Goal: Task Accomplishment & Management: Use online tool/utility

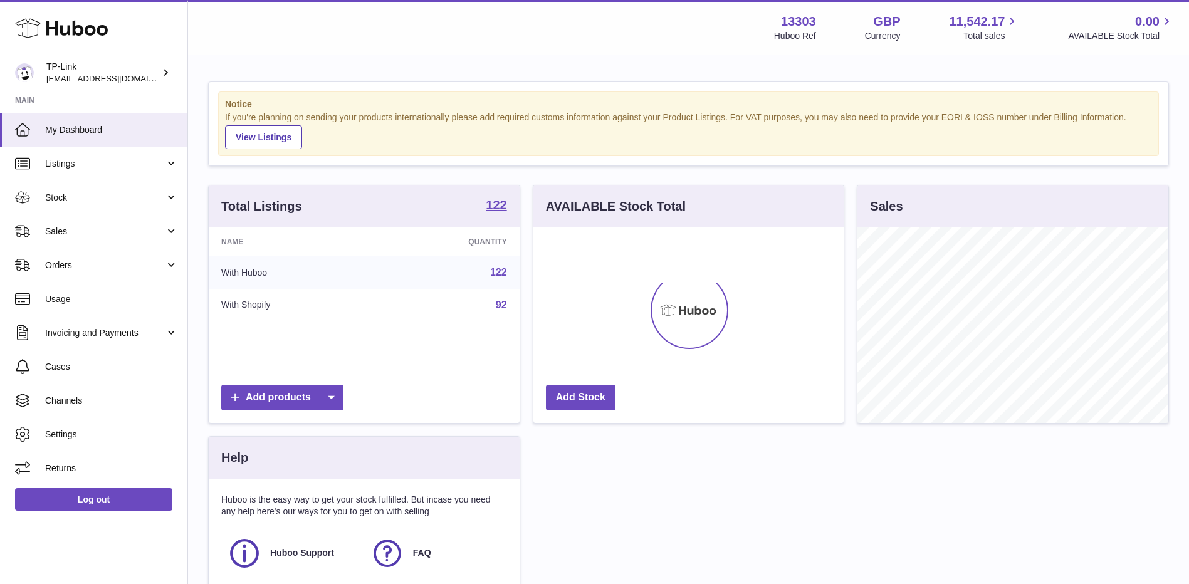
scroll to position [196, 310]
click at [81, 231] on span "Sales" at bounding box center [105, 232] width 120 height 12
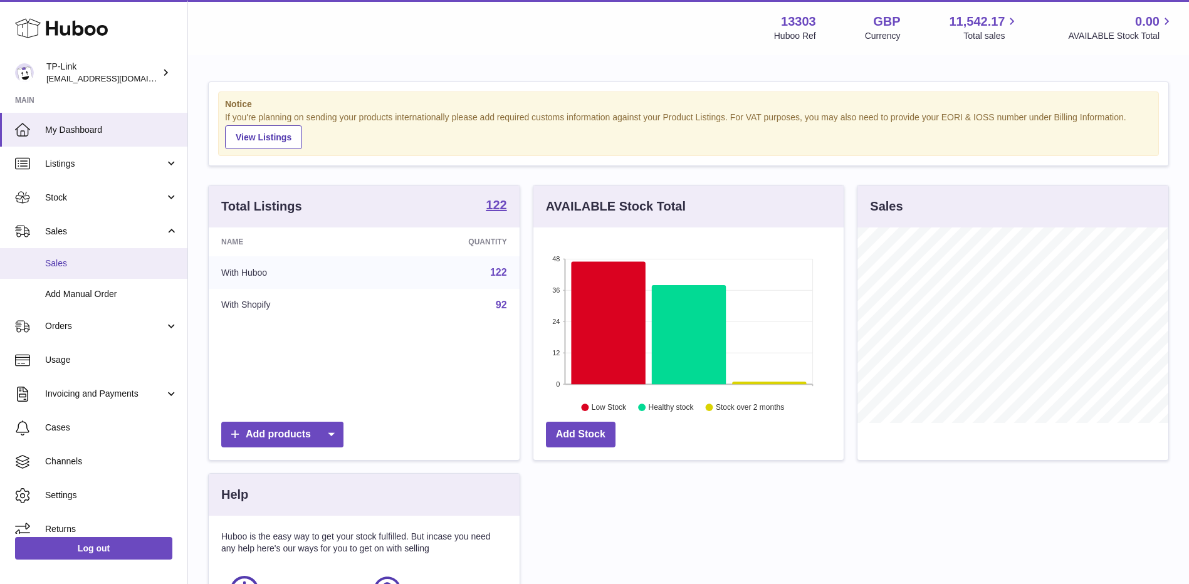
click at [73, 260] on span "Sales" at bounding box center [111, 264] width 133 height 12
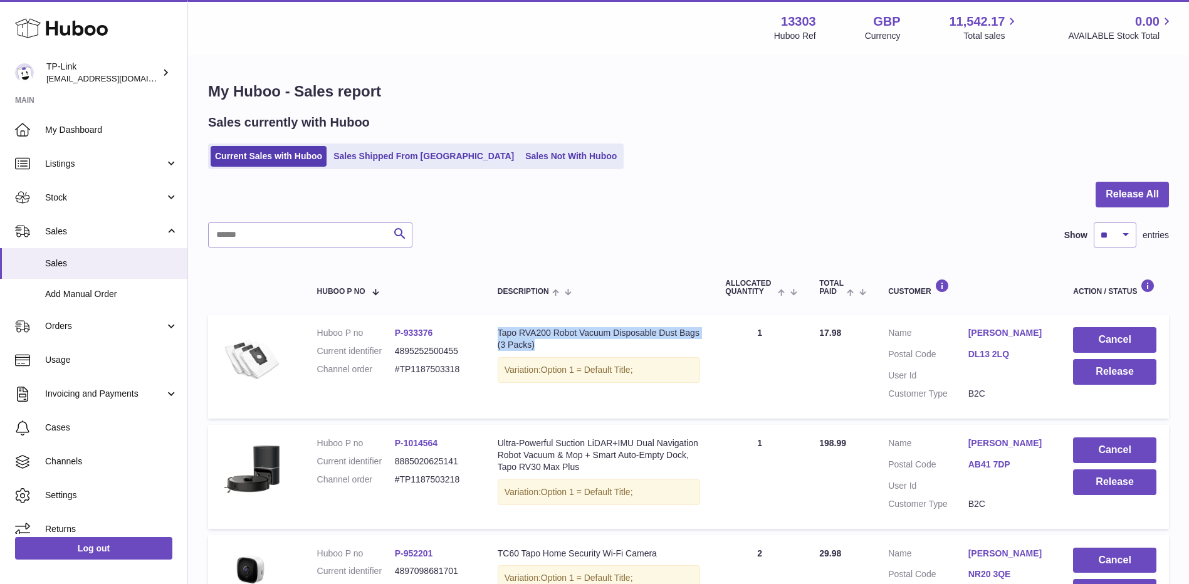
drag, startPoint x: 497, startPoint y: 332, endPoint x: 545, endPoint y: 345, distance: 49.4
click at [545, 345] on div "Tapo RVA200 Robot Vacuum Disposable Dust Bags (3 Packs)" at bounding box center [599, 339] width 203 height 24
drag, startPoint x: 545, startPoint y: 345, endPoint x: 468, endPoint y: 242, distance: 128.6
click at [469, 242] on div "Search Show ** ** ** *** entries" at bounding box center [688, 234] width 961 height 25
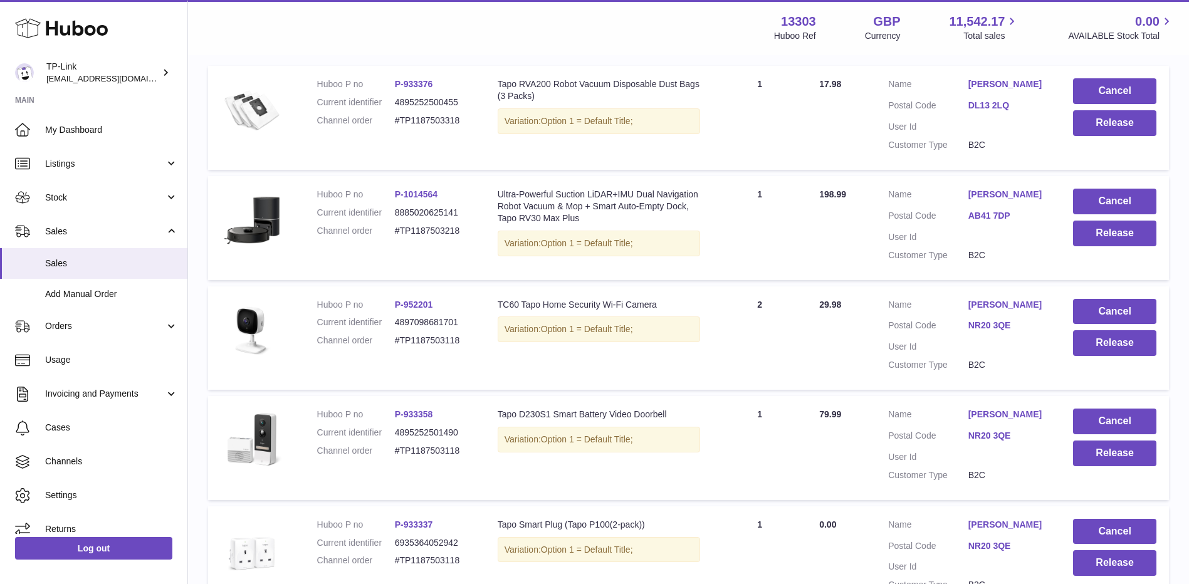
scroll to position [251, 0]
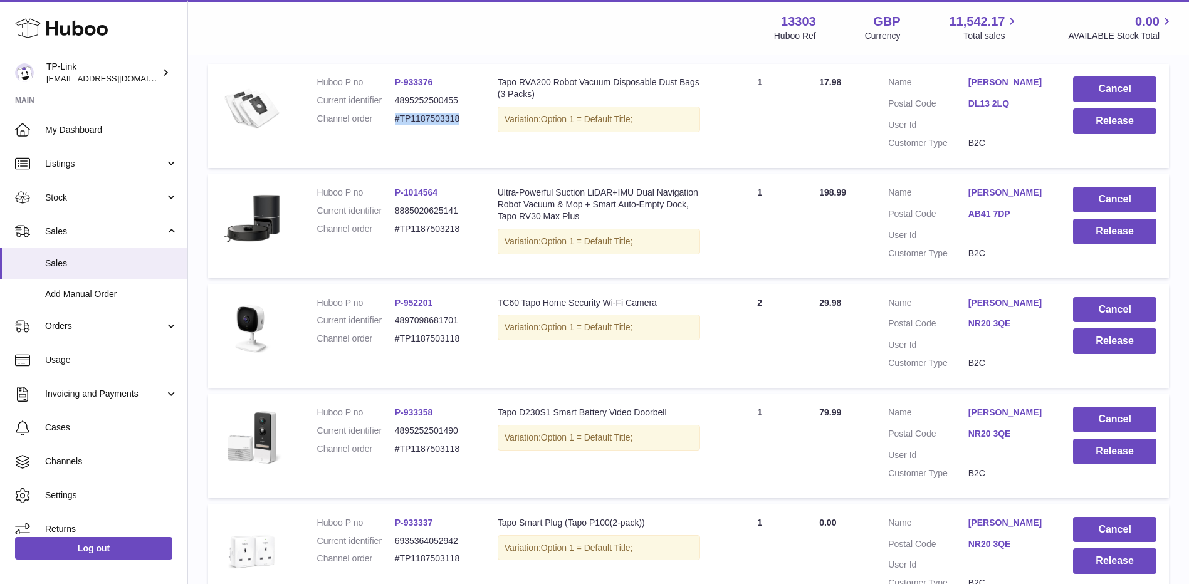
drag, startPoint x: 394, startPoint y: 117, endPoint x: 463, endPoint y: 121, distance: 68.5
click at [463, 121] on dd "#TP1187503318" at bounding box center [434, 119] width 78 height 12
drag, startPoint x: 394, startPoint y: 229, endPoint x: 459, endPoint y: 229, distance: 65.2
click at [459, 229] on dl "Huboo P no P-1014564 Current identifier 8885020625141 Channel order #TP11875032…" at bounding box center [394, 214] width 155 height 55
drag, startPoint x: 393, startPoint y: 337, endPoint x: 473, endPoint y: 338, distance: 80.2
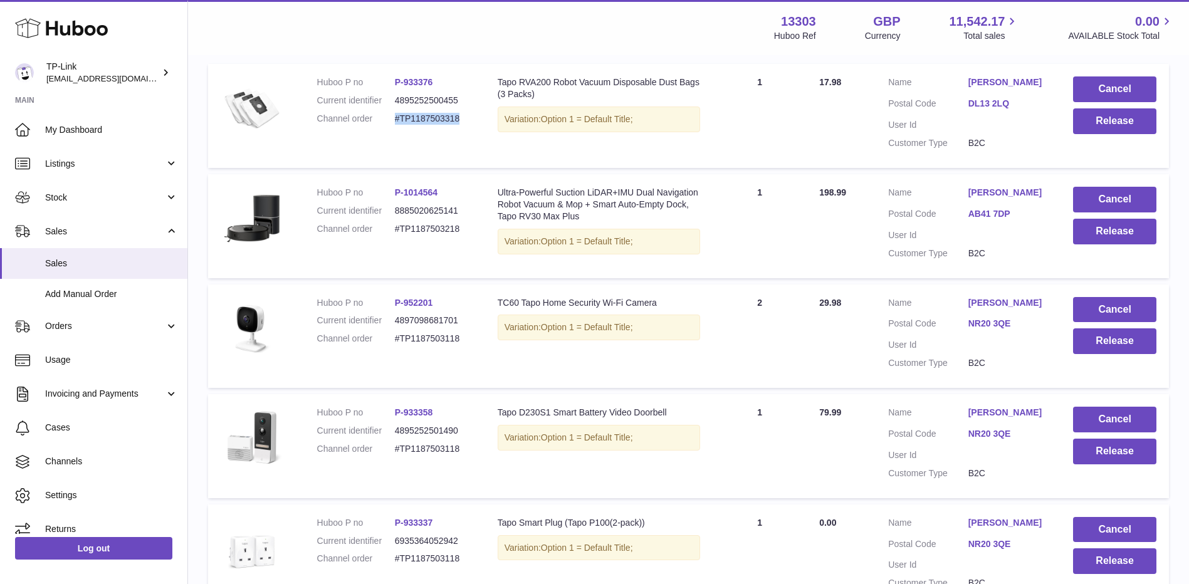
click at [473, 338] on td "Huboo P no P-952201 Current identifier 4897098681701 Channel order #TP1187503118" at bounding box center [395, 337] width 180 height 104
drag, startPoint x: 390, startPoint y: 448, endPoint x: 479, endPoint y: 455, distance: 88.6
click at [479, 455] on td "Huboo P no P-933358 Current identifier 4895252501490 Channel order #TP1187503118" at bounding box center [395, 446] width 180 height 104
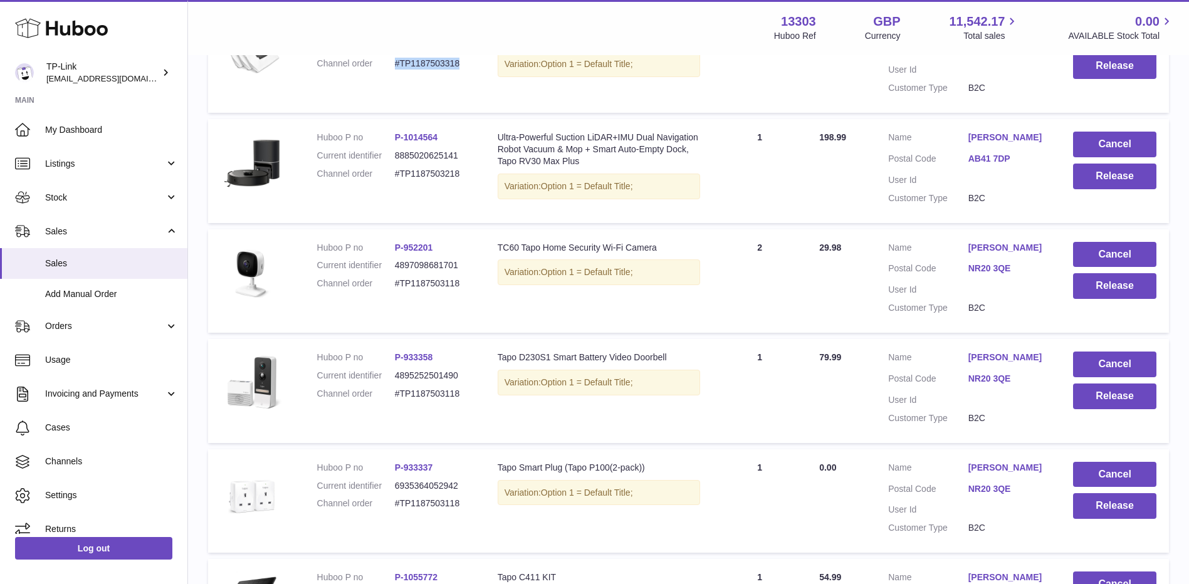
scroll to position [376, 0]
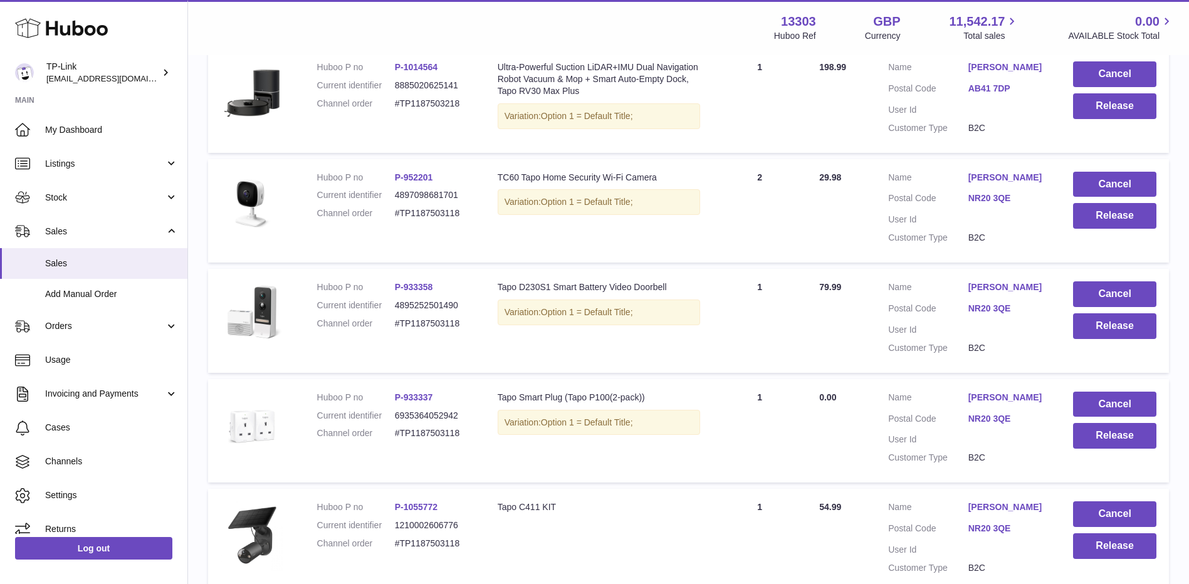
drag, startPoint x: 392, startPoint y: 431, endPoint x: 479, endPoint y: 431, distance: 87.7
click at [479, 431] on td "Huboo P no P-933337 Current identifier 6935364052942 Channel order #TP1187503118" at bounding box center [395, 431] width 180 height 104
drag, startPoint x: 479, startPoint y: 431, endPoint x: 476, endPoint y: 329, distance: 101.6
click at [476, 329] on td "Huboo P no P-933358 Current identifier 4895252501490 Channel order #TP1187503118" at bounding box center [395, 321] width 180 height 104
drag, startPoint x: 476, startPoint y: 329, endPoint x: 474, endPoint y: 219, distance: 109.7
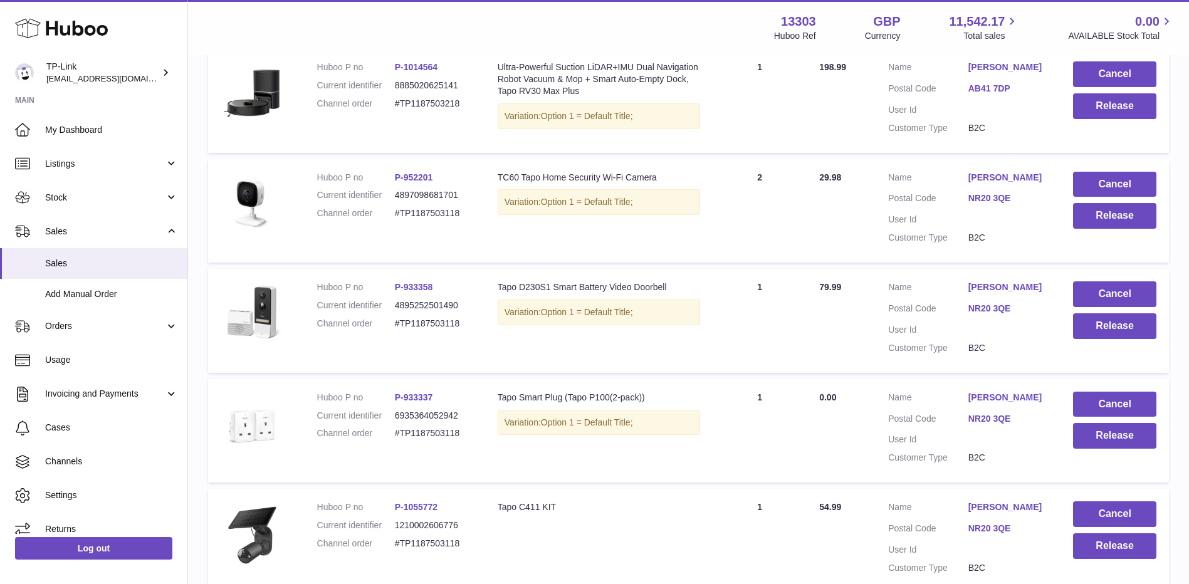
click at [474, 219] on td "Huboo P no P-952201 Current identifier 4897098681701 Channel order #TP1187503118" at bounding box center [395, 211] width 180 height 104
drag, startPoint x: 474, startPoint y: 219, endPoint x: 481, endPoint y: 107, distance: 112.4
click at [481, 107] on td "Huboo P no P-1014564 Current identifier 8885020625141 Channel order #TP11875032…" at bounding box center [395, 101] width 180 height 104
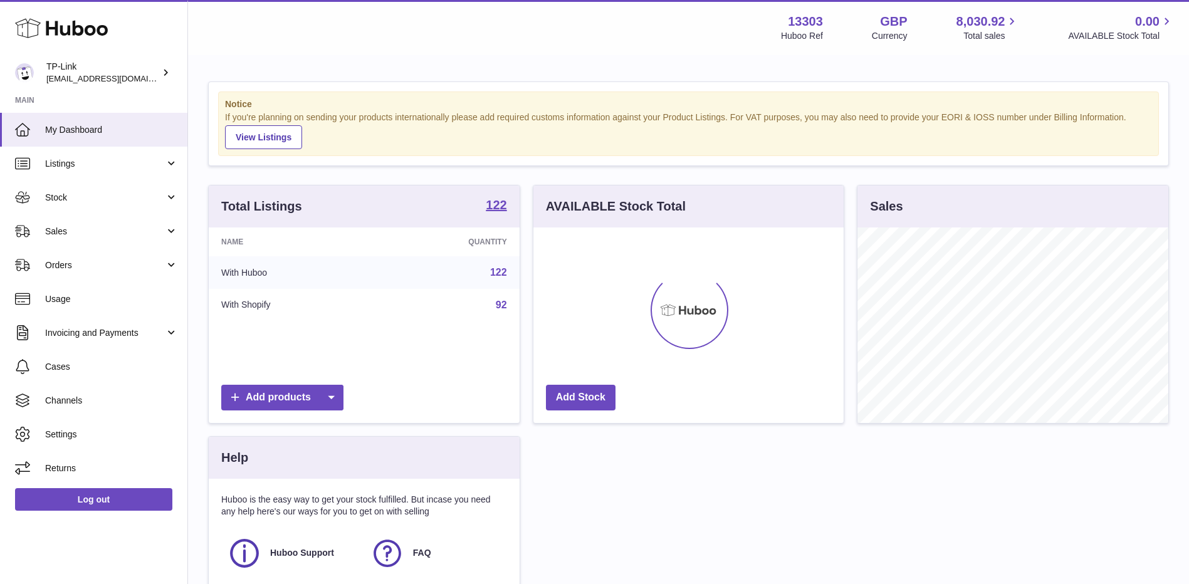
scroll to position [196, 310]
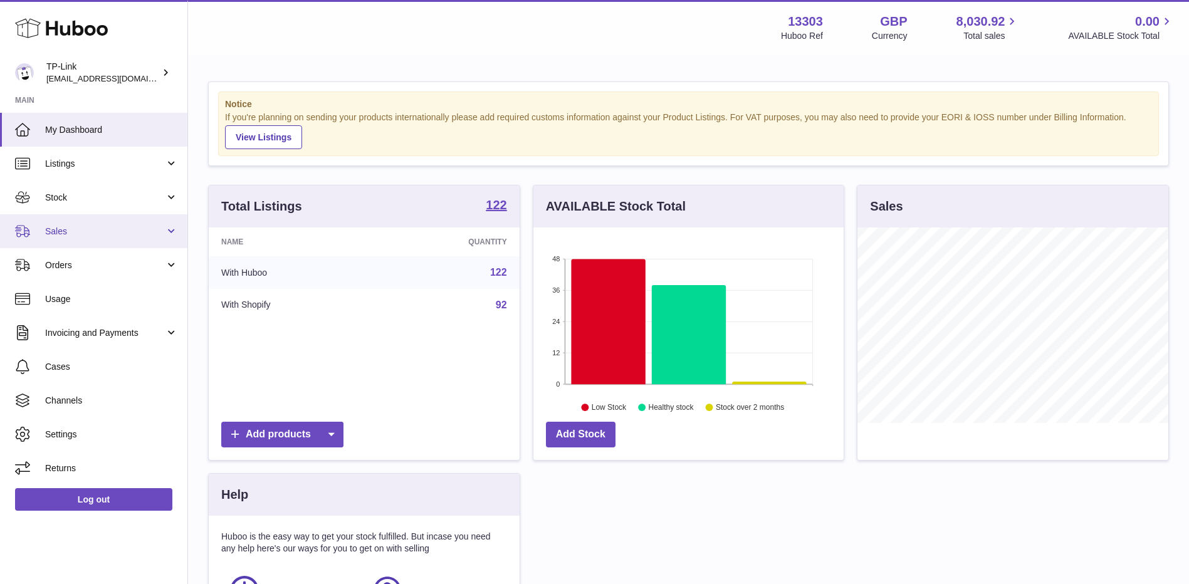
click at [115, 238] on link "Sales" at bounding box center [93, 231] width 187 height 34
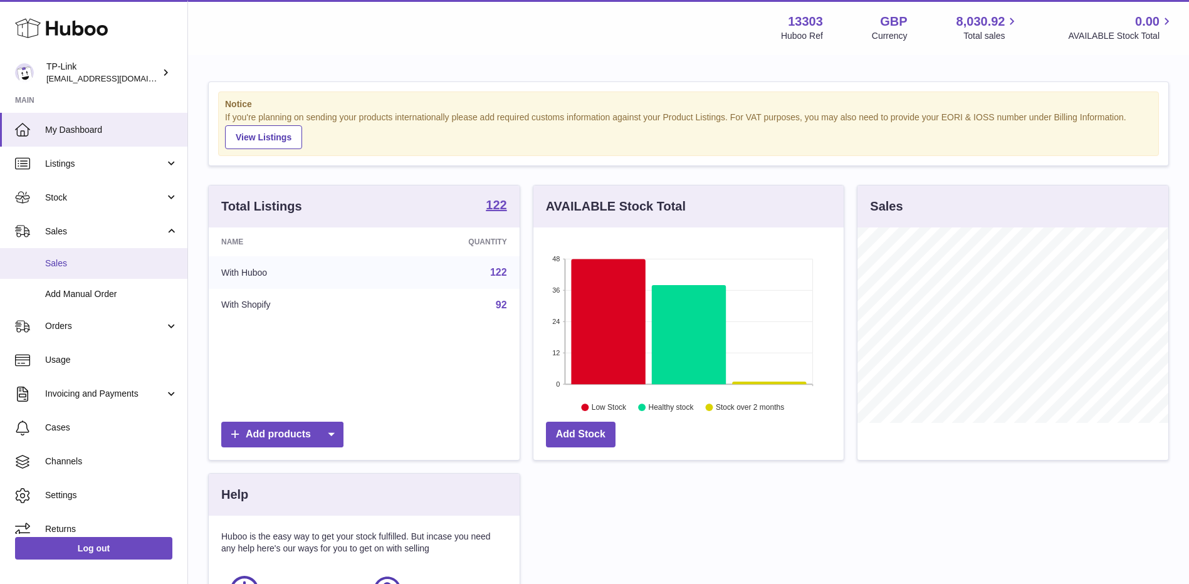
click at [108, 263] on span "Sales" at bounding box center [111, 264] width 133 height 12
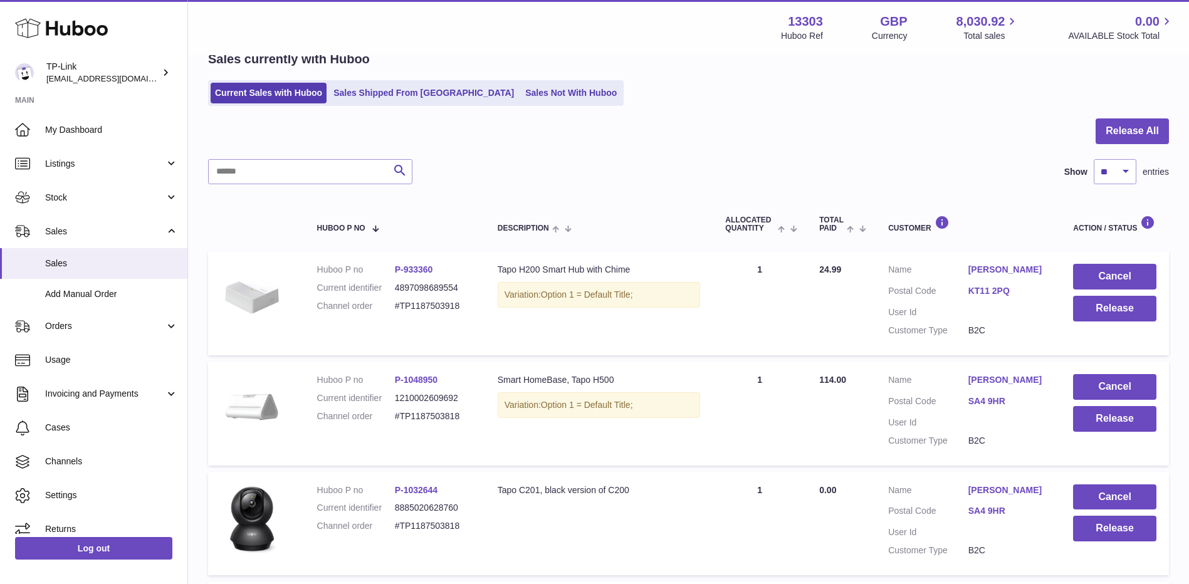
scroll to position [63, 0]
click at [1118, 166] on select "** ** ** ***" at bounding box center [1115, 172] width 43 height 25
select select "**"
click at [1094, 160] on select "** ** ** ***" at bounding box center [1115, 172] width 43 height 25
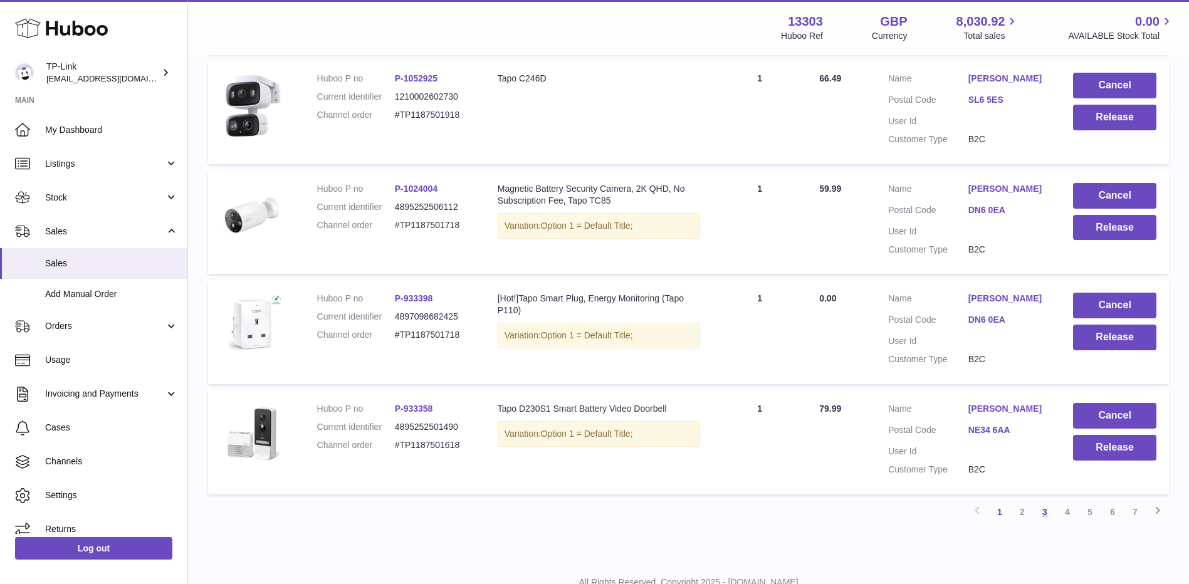
click at [1043, 501] on link "3" at bounding box center [1044, 512] width 23 height 23
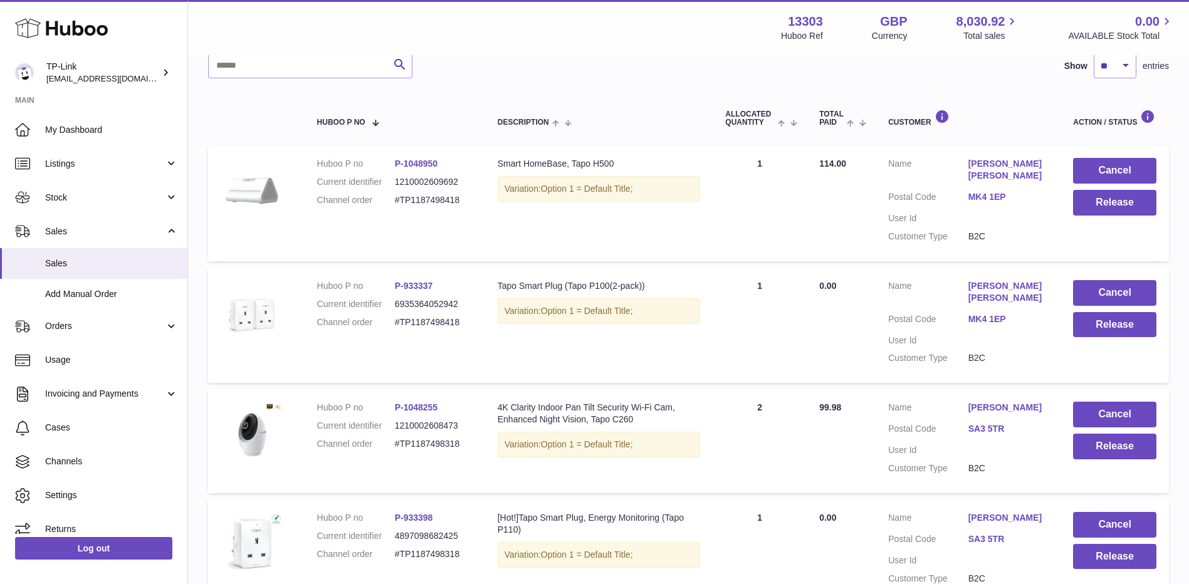
scroll to position [44, 0]
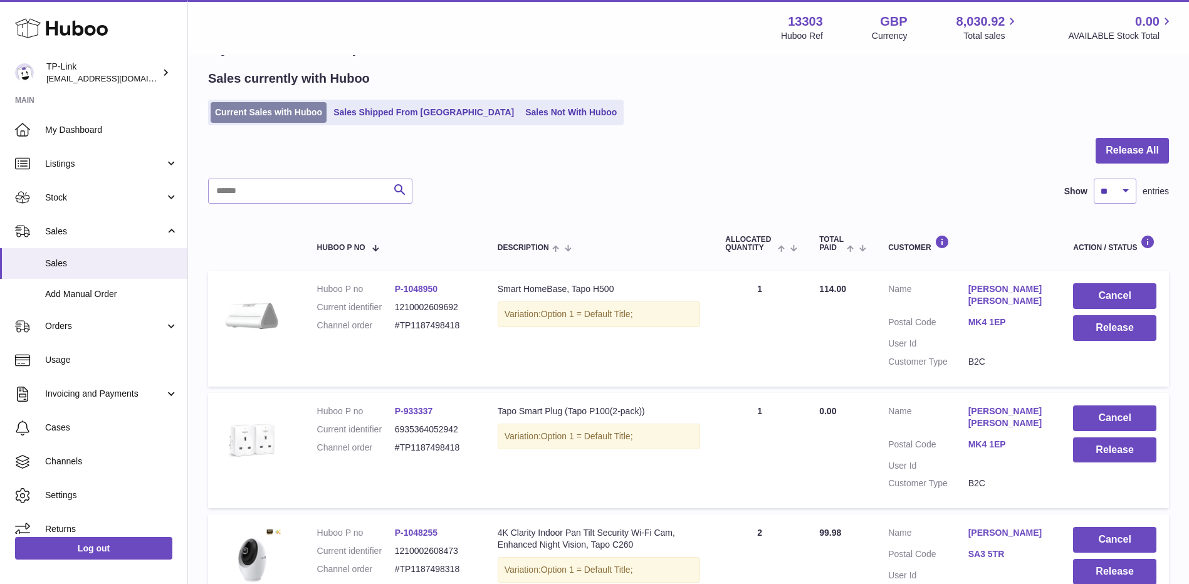
click at [260, 121] on link "Current Sales with Huboo" at bounding box center [269, 112] width 116 height 21
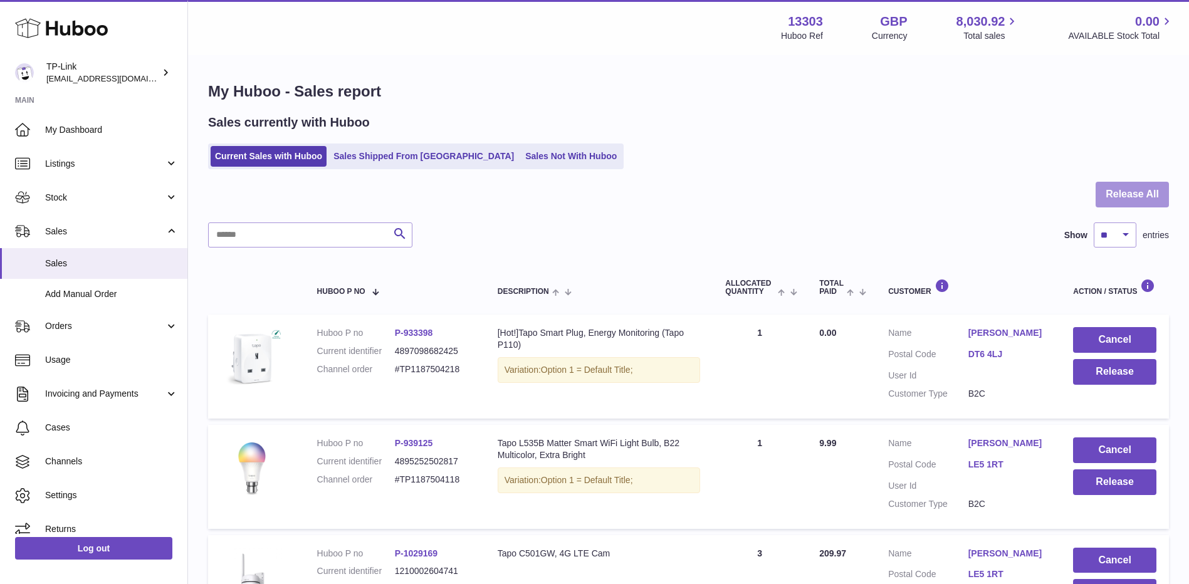
click at [1121, 184] on button "Release All" at bounding box center [1132, 195] width 73 height 26
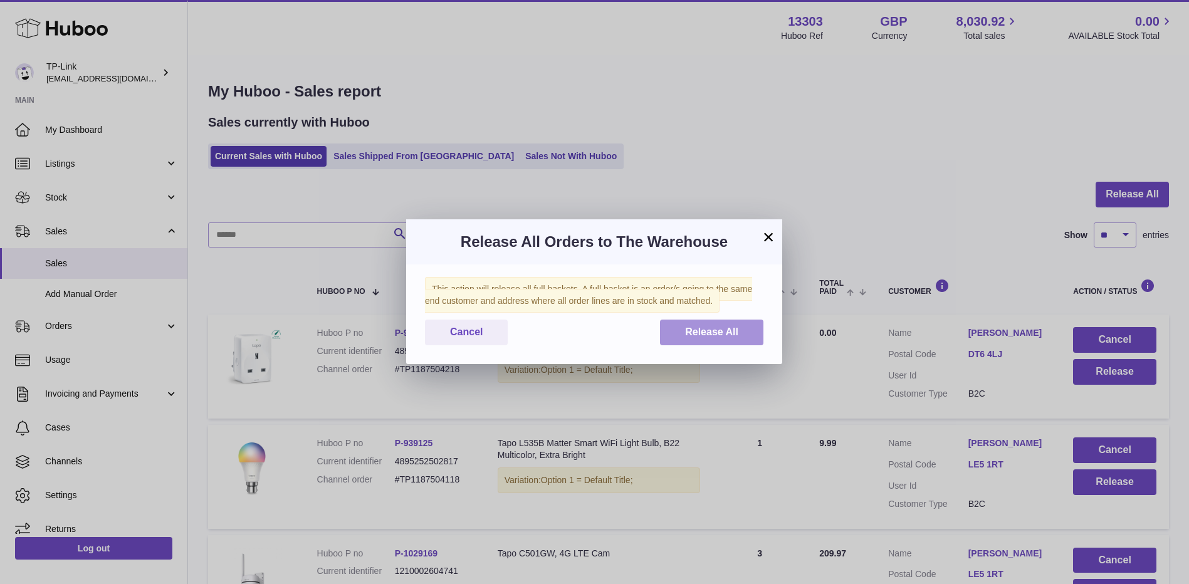
click at [721, 334] on span "Release All" at bounding box center [711, 332] width 53 height 11
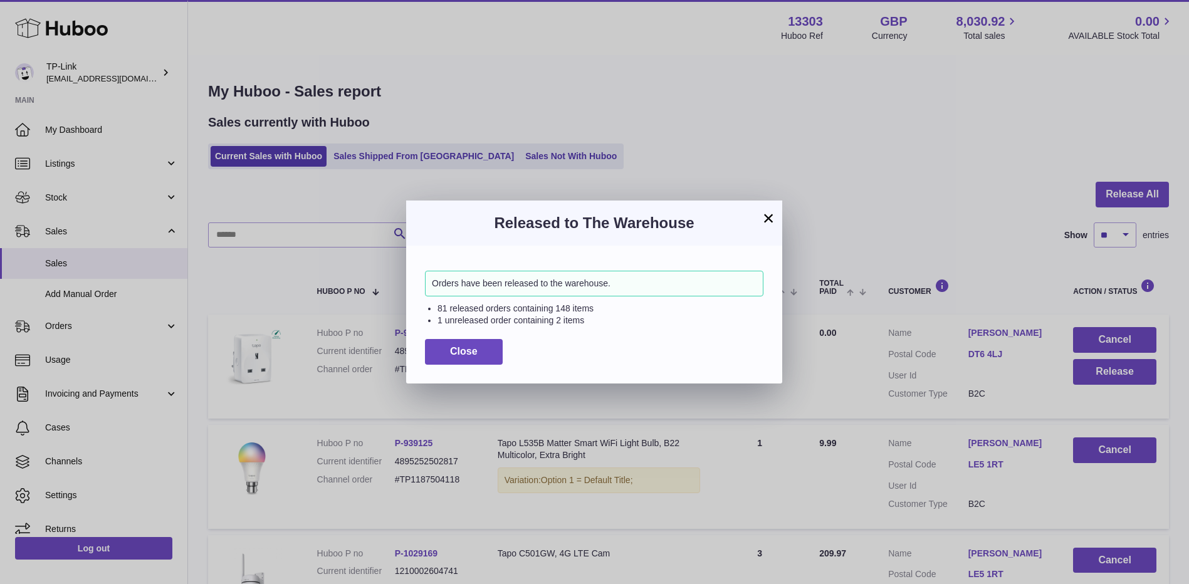
click at [767, 218] on button "×" at bounding box center [768, 218] width 15 height 15
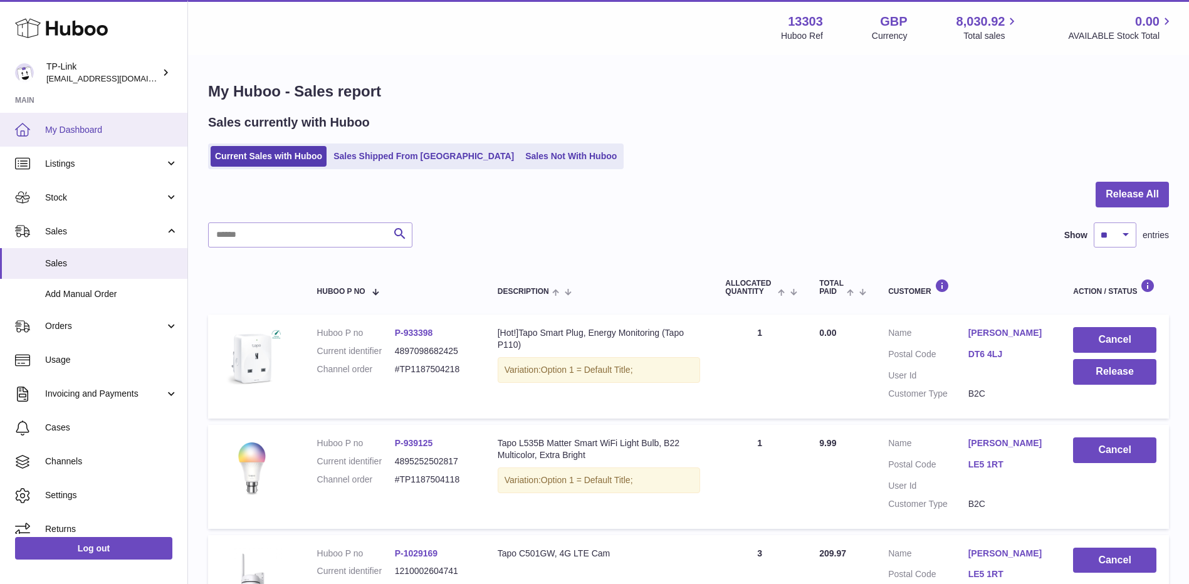
click at [102, 123] on link "My Dashboard" at bounding box center [93, 130] width 187 height 34
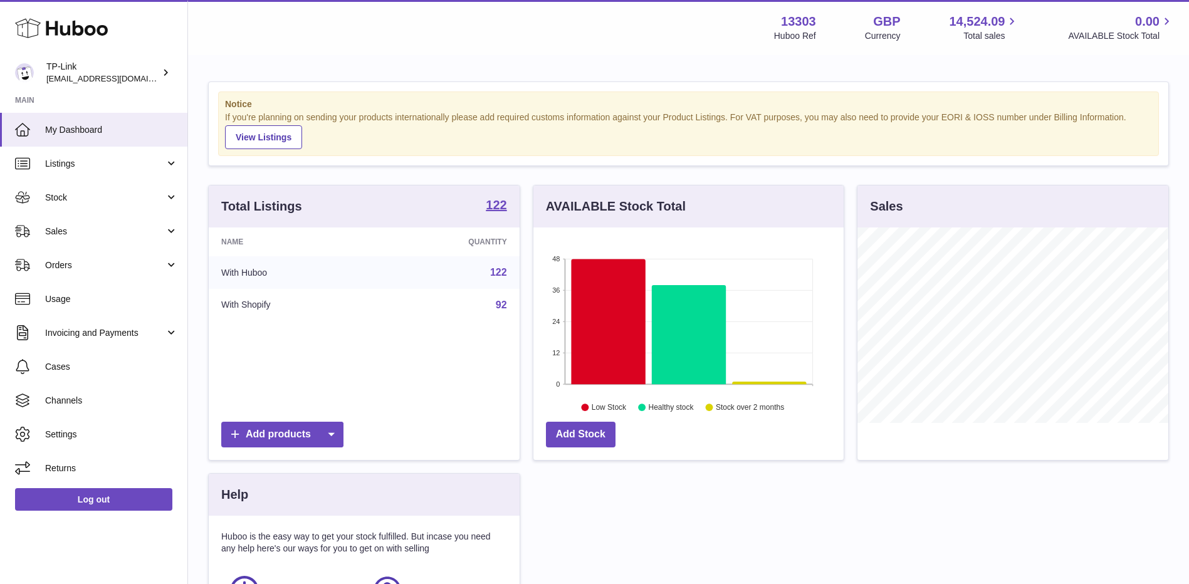
scroll to position [196, 310]
click at [60, 233] on span "Sales" at bounding box center [105, 232] width 120 height 12
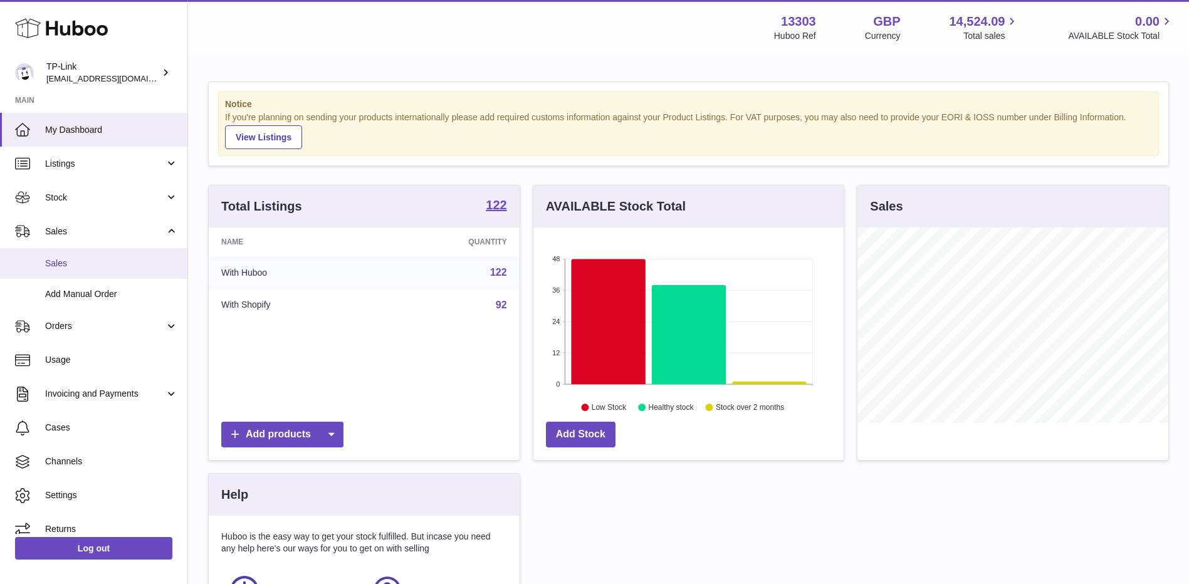
click at [76, 263] on span "Sales" at bounding box center [111, 264] width 133 height 12
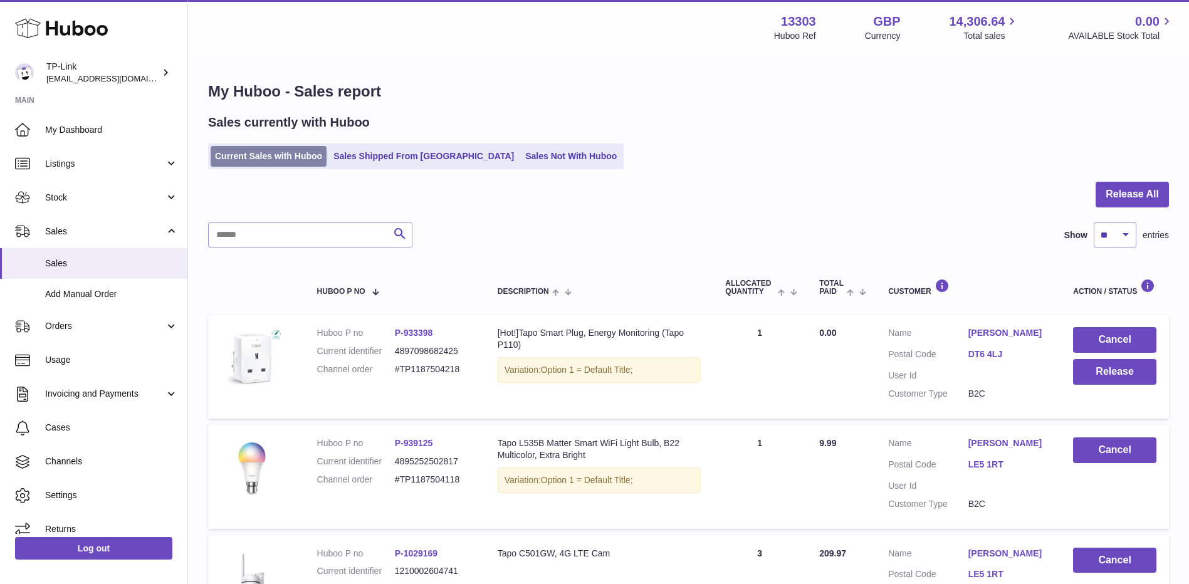
click at [276, 152] on link "Current Sales with Huboo" at bounding box center [269, 156] width 116 height 21
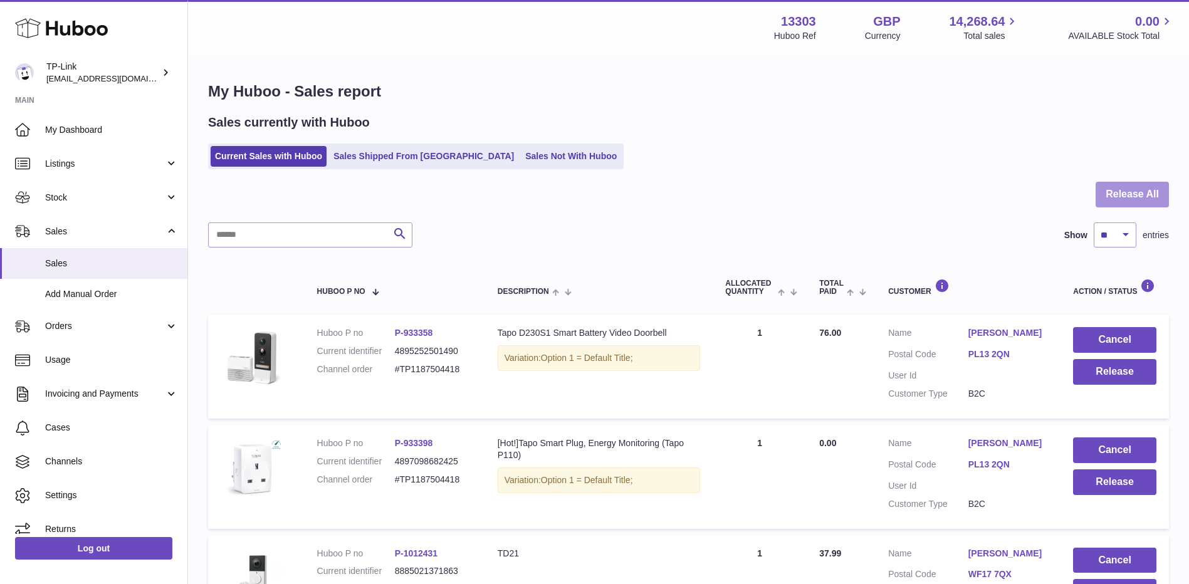
click at [1127, 202] on button "Release All" at bounding box center [1132, 195] width 73 height 26
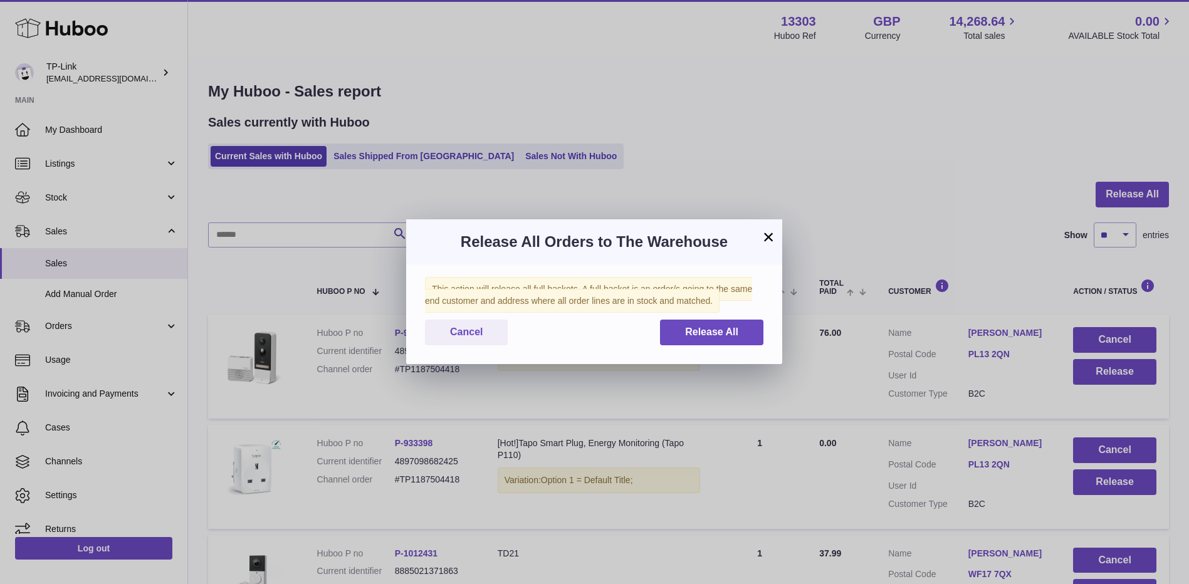
click at [739, 318] on div "This action will release all full baskets. A full basket is an order/s going to…" at bounding box center [594, 314] width 376 height 100
click at [736, 330] on span "Release All" at bounding box center [711, 332] width 53 height 11
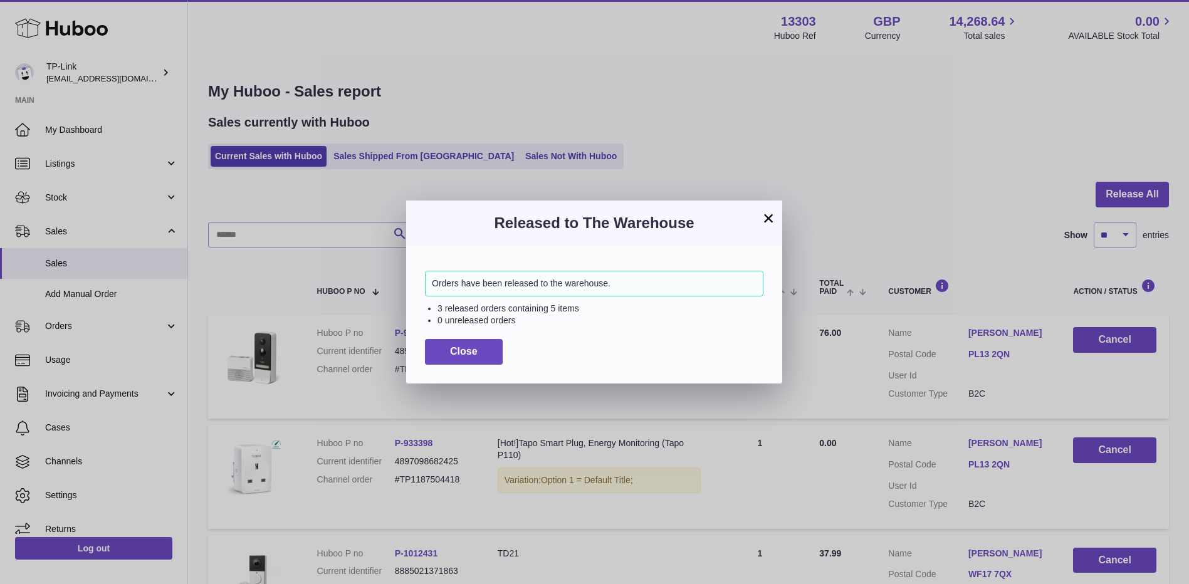
click at [770, 218] on button "×" at bounding box center [768, 218] width 15 height 15
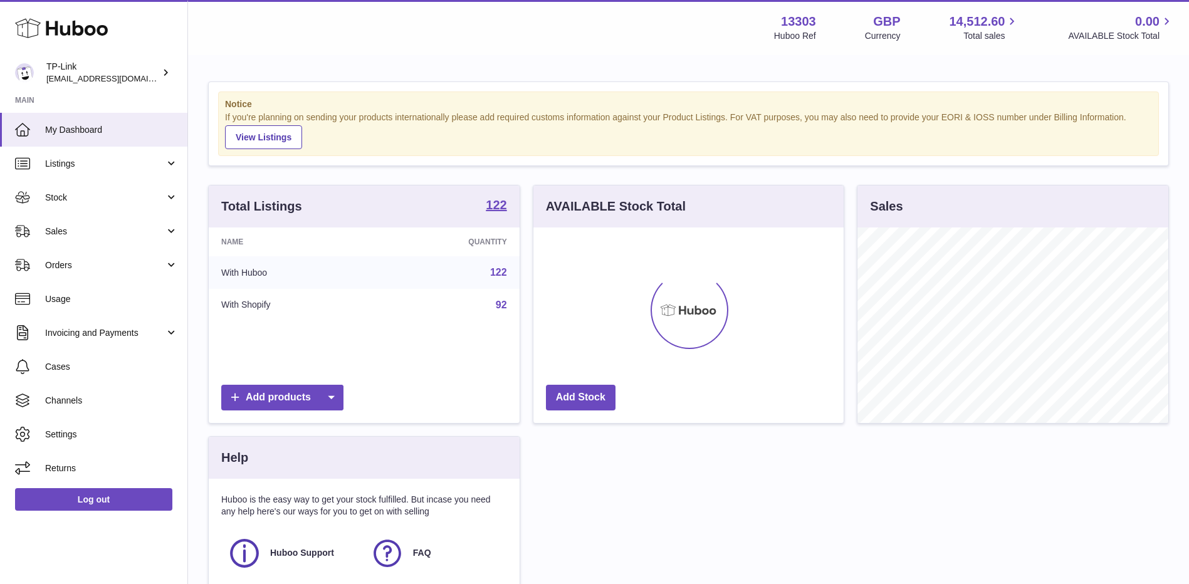
scroll to position [196, 310]
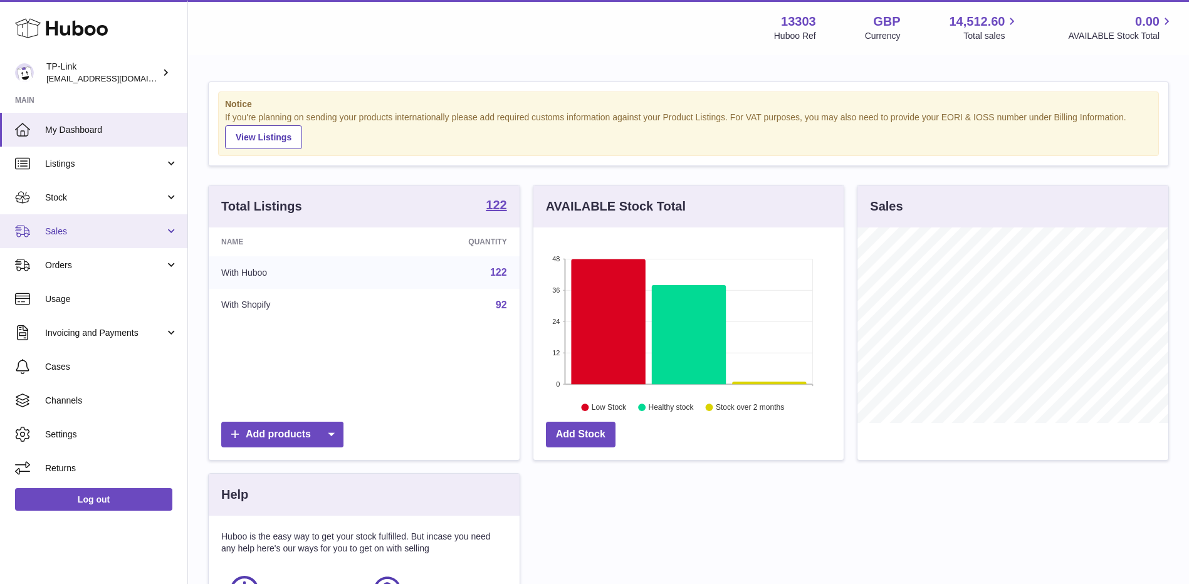
click at [98, 233] on span "Sales" at bounding box center [105, 232] width 120 height 12
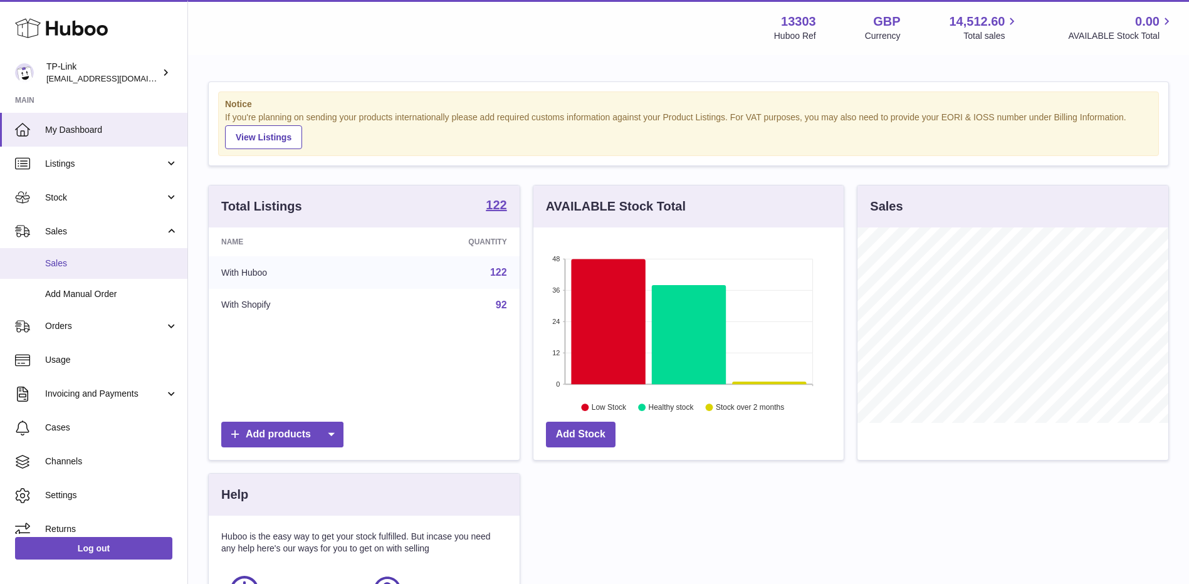
click at [100, 259] on span "Sales" at bounding box center [111, 264] width 133 height 12
